Goal: Transaction & Acquisition: Book appointment/travel/reservation

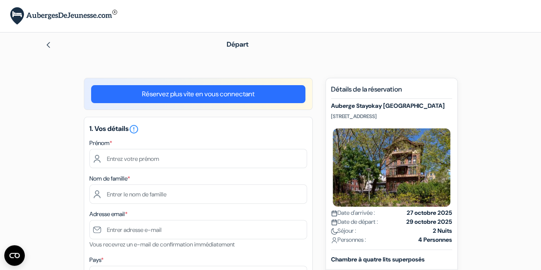
click at [50, 45] on img at bounding box center [48, 44] width 7 height 7
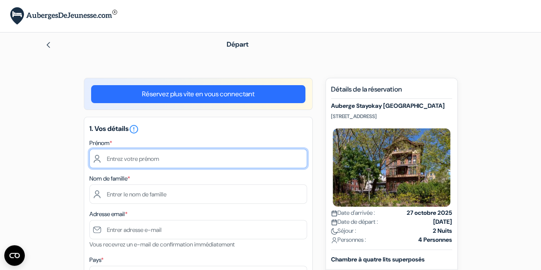
click at [123, 162] on input "text" at bounding box center [198, 158] width 218 height 19
type input "Mawena"
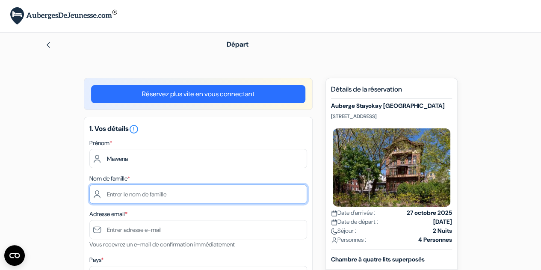
click at [132, 196] on input "text" at bounding box center [198, 193] width 218 height 19
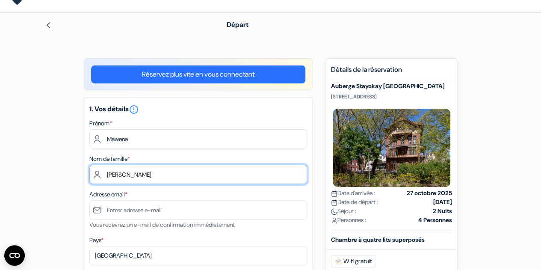
scroll to position [26, 0]
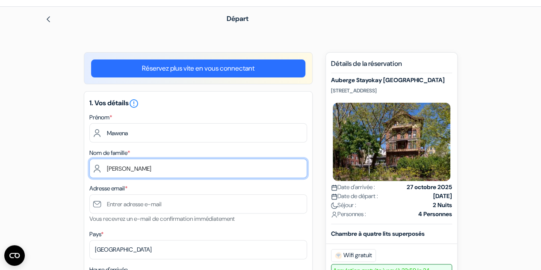
type input "[PERSON_NAME]"
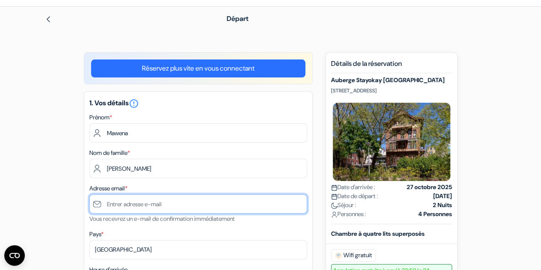
click at [148, 205] on input "text" at bounding box center [198, 203] width 218 height 19
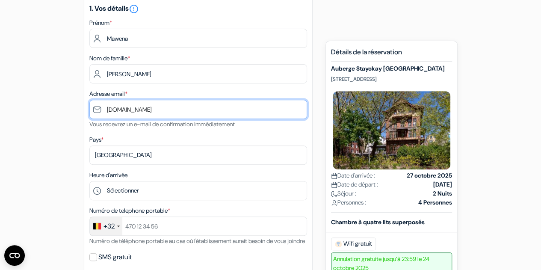
scroll to position [126, 0]
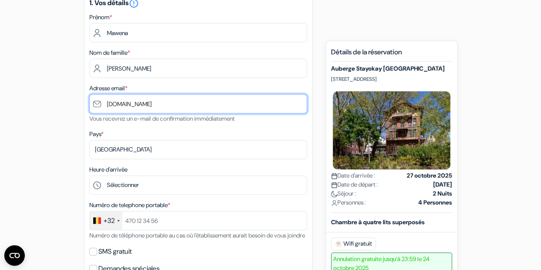
type input "[DOMAIN_NAME]"
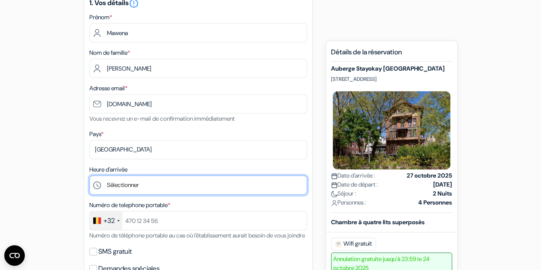
click at [275, 189] on select "Sélectionner 1:00 2:00 3:00 4:00 5:00 6:00 7:00 8:00 9:00 10:00 11:00 12:00 13:…" at bounding box center [198, 184] width 218 height 19
select select "15"
click at [89, 176] on select "Sélectionner 1:00 2:00 3:00 4:00 5:00 6:00 7:00 8:00 9:00 10:00 11:00 12:00 13:…" at bounding box center [198, 184] width 218 height 19
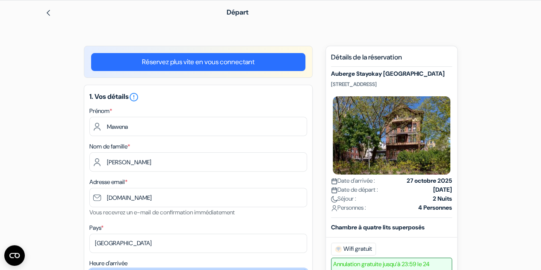
scroll to position [0, 0]
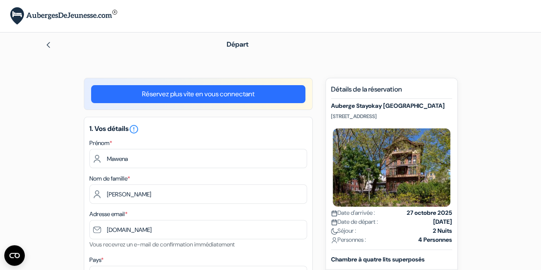
click at [143, 93] on link "Réservez plus vite en vous connectant" at bounding box center [198, 94] width 214 height 18
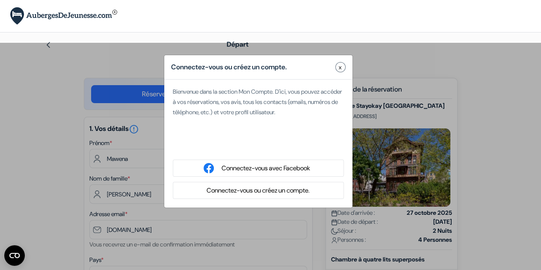
type input "[PERSON_NAME]-Adjanor"
type input "[EMAIL_ADDRESS][DOMAIN_NAME]"
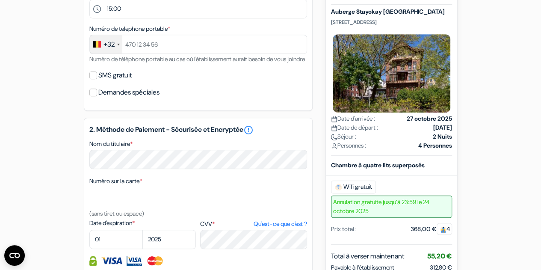
scroll to position [271, 0]
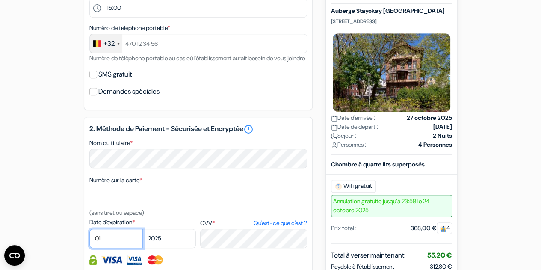
click at [116, 248] on select "01 02 03 04 05 06 07 08 09 10 11 12" at bounding box center [115, 238] width 53 height 19
click at [179, 248] on select "2025 2026 2027 2028 2029 2030 2031 2032 2033 2034 2035 2036 2037 2038 2039 2040…" at bounding box center [168, 238] width 53 height 19
select select "2030"
click at [142, 241] on select "2025 2026 2027 2028 2029 2030 2031 2032 2033 2034 2035 2036 2037 2038 2039 2040…" at bounding box center [168, 238] width 53 height 19
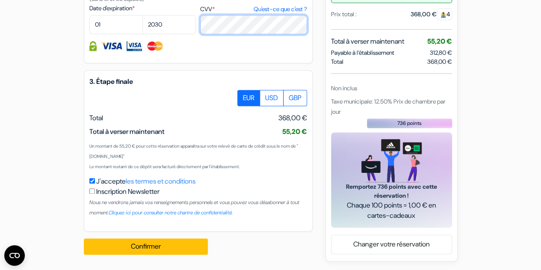
scroll to position [495, 0]
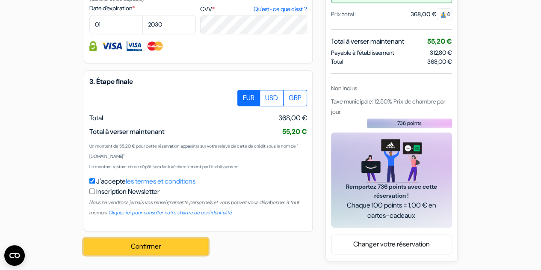
click at [176, 243] on button "Confirmer Loading..." at bounding box center [146, 246] width 124 height 16
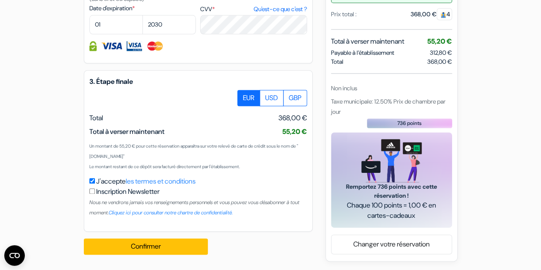
scroll to position [497, 0]
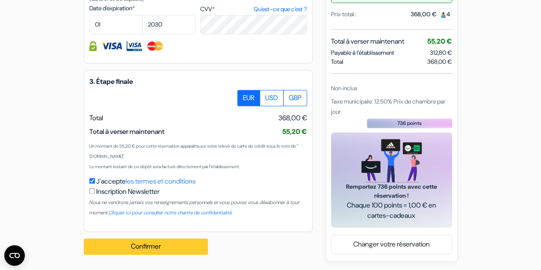
type input "477732048"
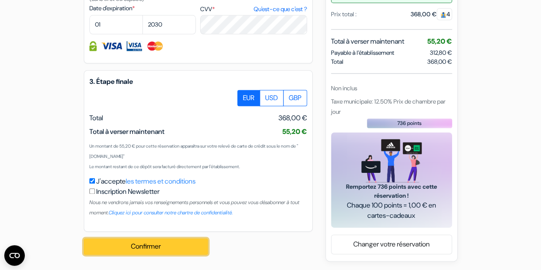
click at [170, 248] on button "Confirmer Loading..." at bounding box center [146, 246] width 124 height 16
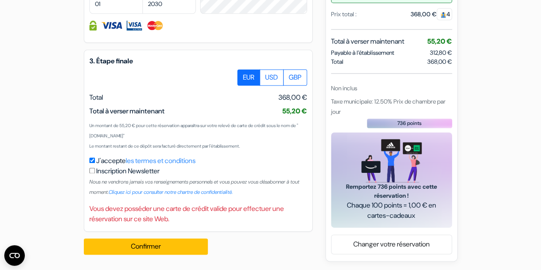
scroll to position [518, 0]
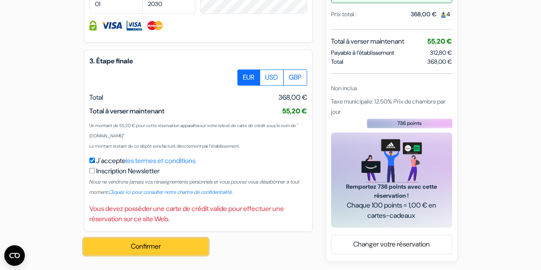
click at [174, 251] on button "Confirmer Loading..." at bounding box center [146, 246] width 124 height 16
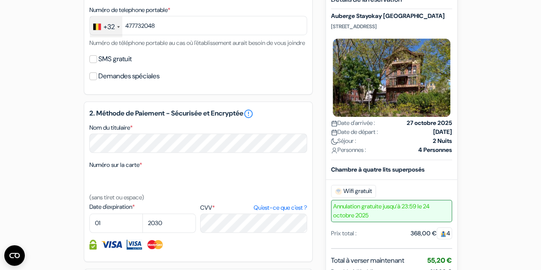
scroll to position [289, 0]
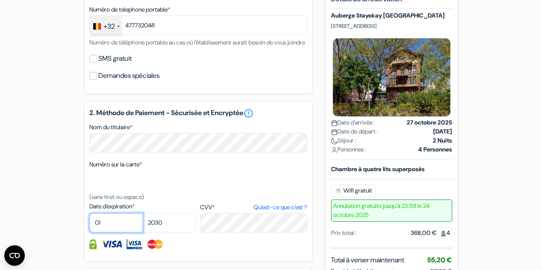
click at [116, 232] on select "01 02 03 04 05 06 07 08 09 10 11 12" at bounding box center [115, 222] width 53 height 19
select select "12"
click at [89, 225] on select "01 02 03 04 05 06 07 08 09 10 11 12" at bounding box center [115, 222] width 53 height 19
click at [174, 232] on select "2025 2026 2027 2028 2029 2030 2031 2032 2033 2034 2035 2036 2037 2038 2039 2040…" at bounding box center [168, 222] width 53 height 19
select select "2027"
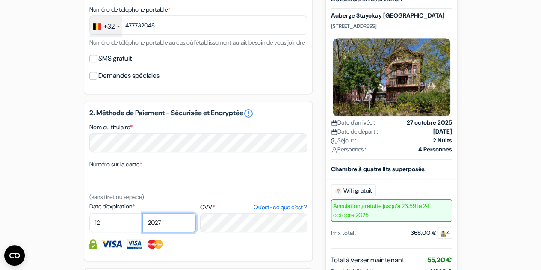
click at [142, 225] on select "2025 2026 2027 2028 2029 2030 2031 2032 2033 2034 2035 2036 2037 2038 2039 2040…" at bounding box center [168, 222] width 53 height 19
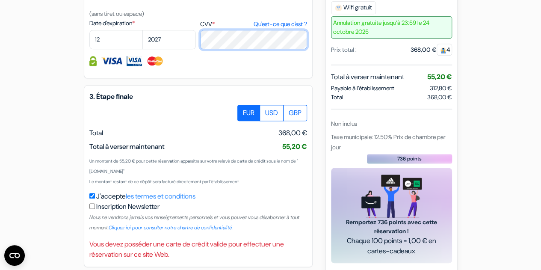
scroll to position [518, 0]
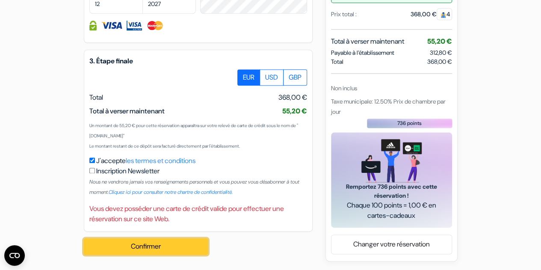
click at [166, 248] on button "Confirmer Loading..." at bounding box center [146, 246] width 124 height 16
click at [161, 244] on button "Confirmer Loading..." at bounding box center [146, 246] width 124 height 16
click at [168, 250] on button "Confirmer Loading..." at bounding box center [146, 246] width 124 height 16
